Goal: Task Accomplishment & Management: Manage account settings

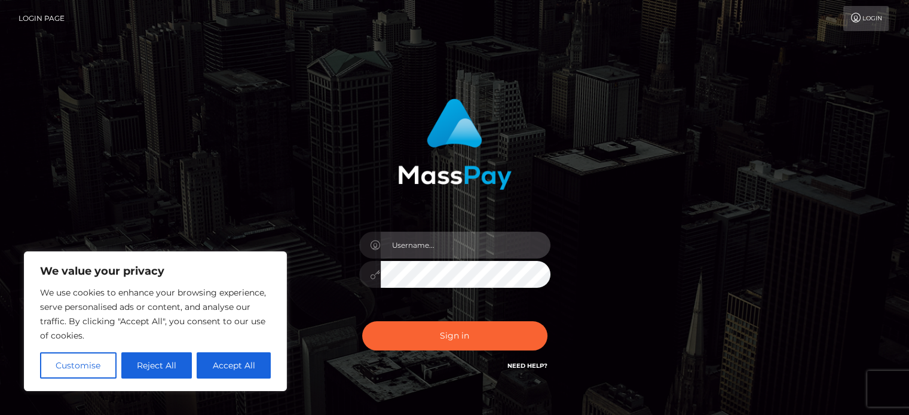
click at [421, 244] on input "text" at bounding box center [466, 245] width 170 height 27
type input "[EMAIL_ADDRESS][DOMAIN_NAME]"
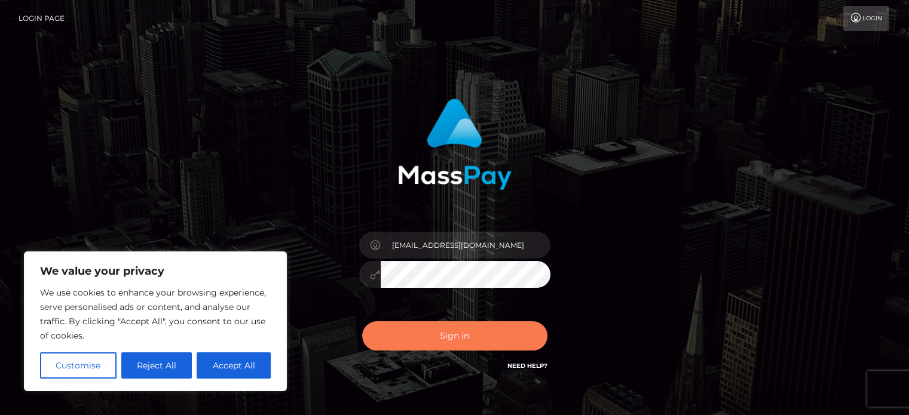
click at [457, 325] on button "Sign in" at bounding box center [454, 336] width 185 height 29
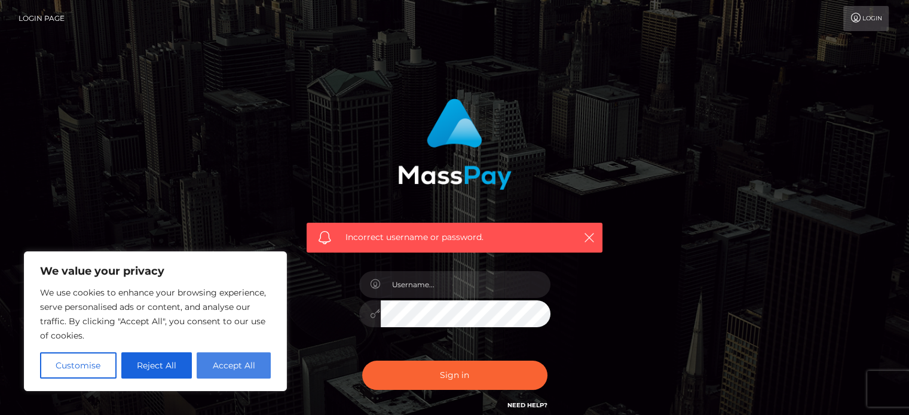
click at [240, 365] on button "Accept All" at bounding box center [234, 366] width 74 height 26
checkbox input "true"
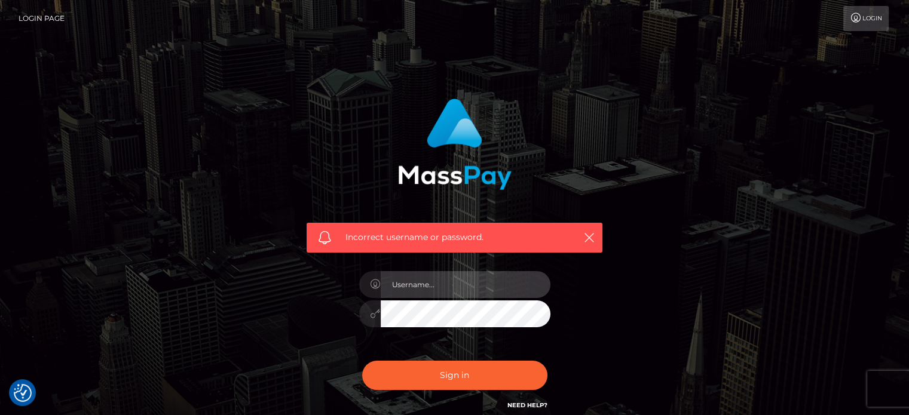
click at [409, 284] on input "text" at bounding box center [466, 284] width 170 height 27
type input "[EMAIL_ADDRESS][DOMAIN_NAME]"
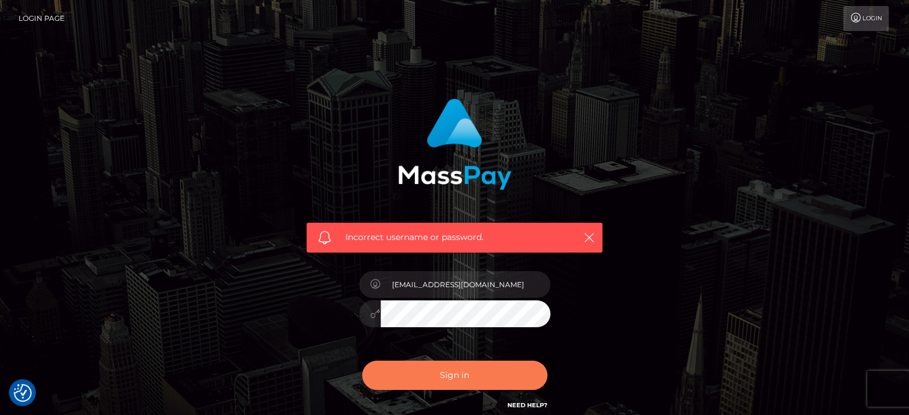
click at [431, 374] on button "Sign in" at bounding box center [454, 375] width 185 height 29
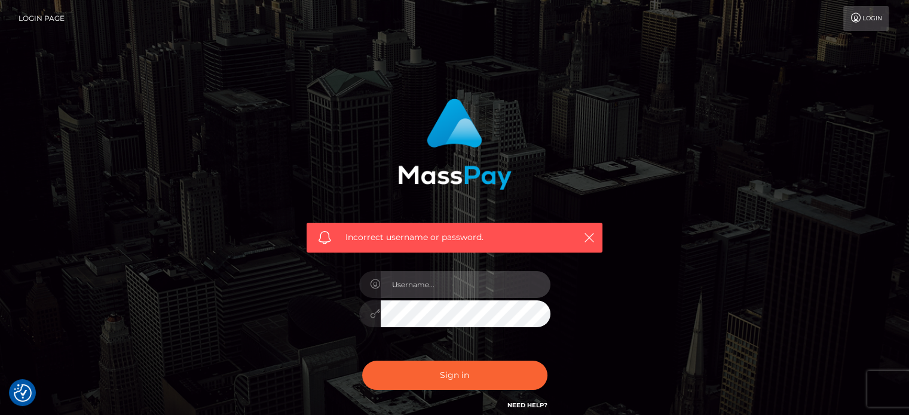
click at [447, 291] on input "text" at bounding box center [466, 284] width 170 height 27
type input "sashalouise10@icloud.com"
click at [487, 346] on div "[EMAIL_ADDRESS][DOMAIN_NAME]" at bounding box center [454, 307] width 209 height 91
click at [362, 361] on button "Sign in" at bounding box center [454, 375] width 185 height 29
click at [445, 276] on input "text" at bounding box center [466, 284] width 170 height 27
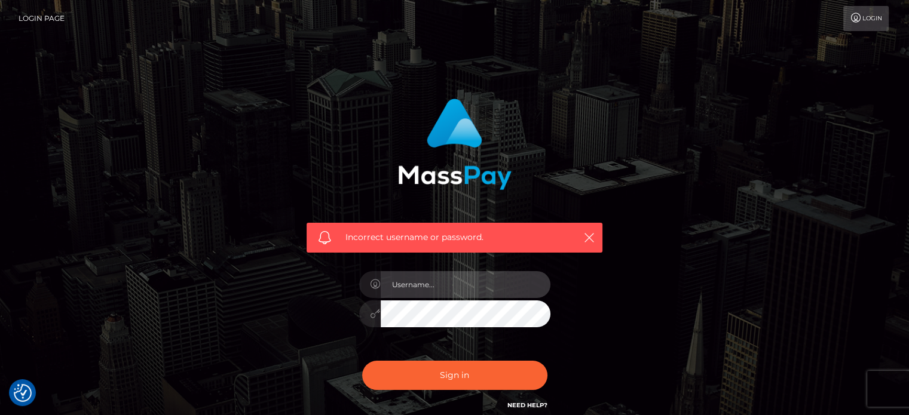
type input "[EMAIL_ADDRESS][DOMAIN_NAME]"
click at [323, 289] on div "Incorrect username or password. sashalouise10@icloud.com" at bounding box center [455, 256] width 314 height 332
click at [362, 361] on button "Sign in" at bounding box center [454, 375] width 185 height 29
click at [752, 88] on div "Incorrect username or password." at bounding box center [454, 261] width 909 height 523
click at [857, 23] on link "Login" at bounding box center [865, 18] width 45 height 25
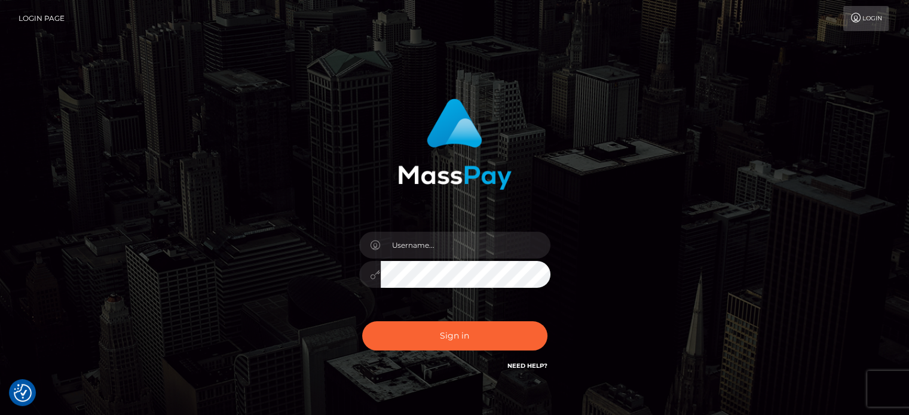
checkbox input "true"
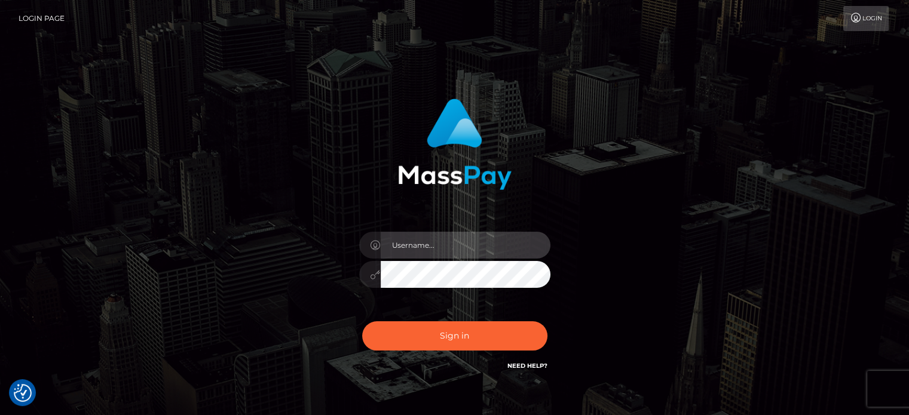
click at [476, 243] on input "text" at bounding box center [466, 245] width 170 height 27
type input "[EMAIL_ADDRESS][DOMAIN_NAME]"
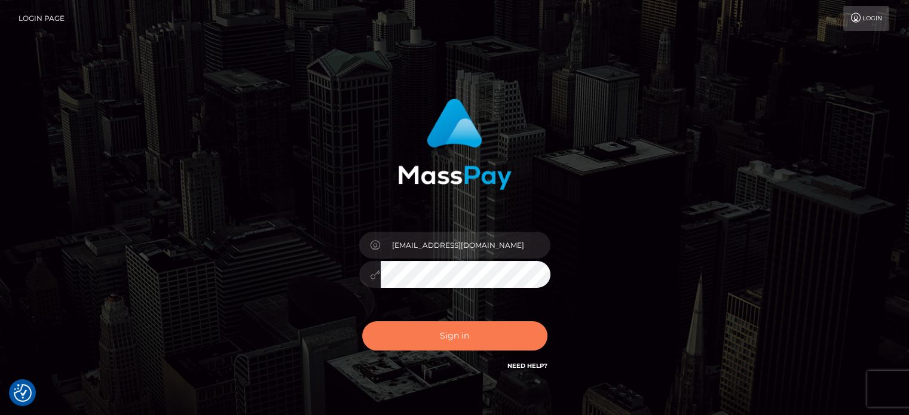
click at [426, 335] on button "Sign in" at bounding box center [454, 336] width 185 height 29
